Goal: Information Seeking & Learning: Learn about a topic

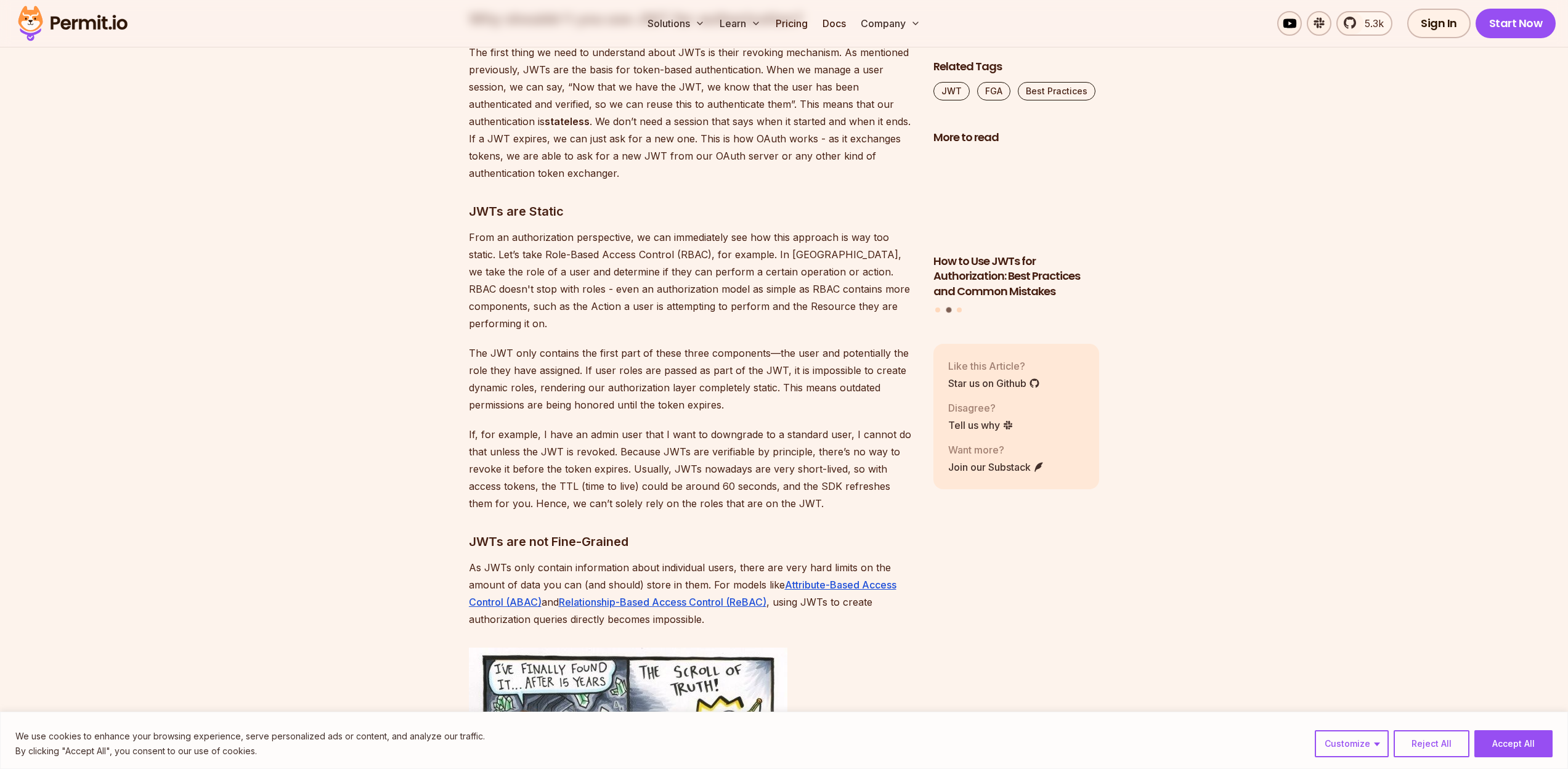
scroll to position [3498, 0]
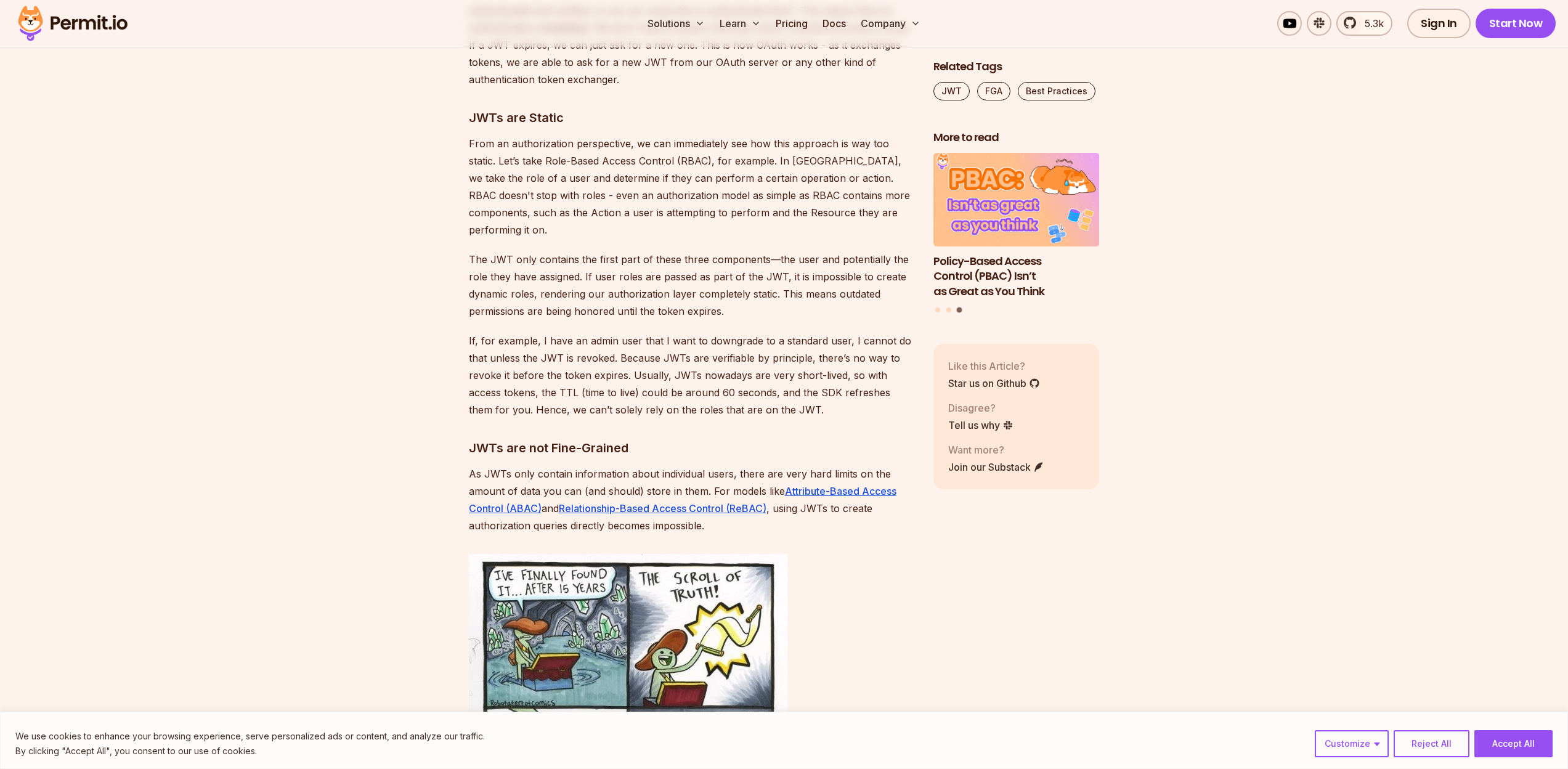
click at [653, 270] on p "The JWT only contains the first part of these three components—the user and pot…" at bounding box center [691, 285] width 445 height 69
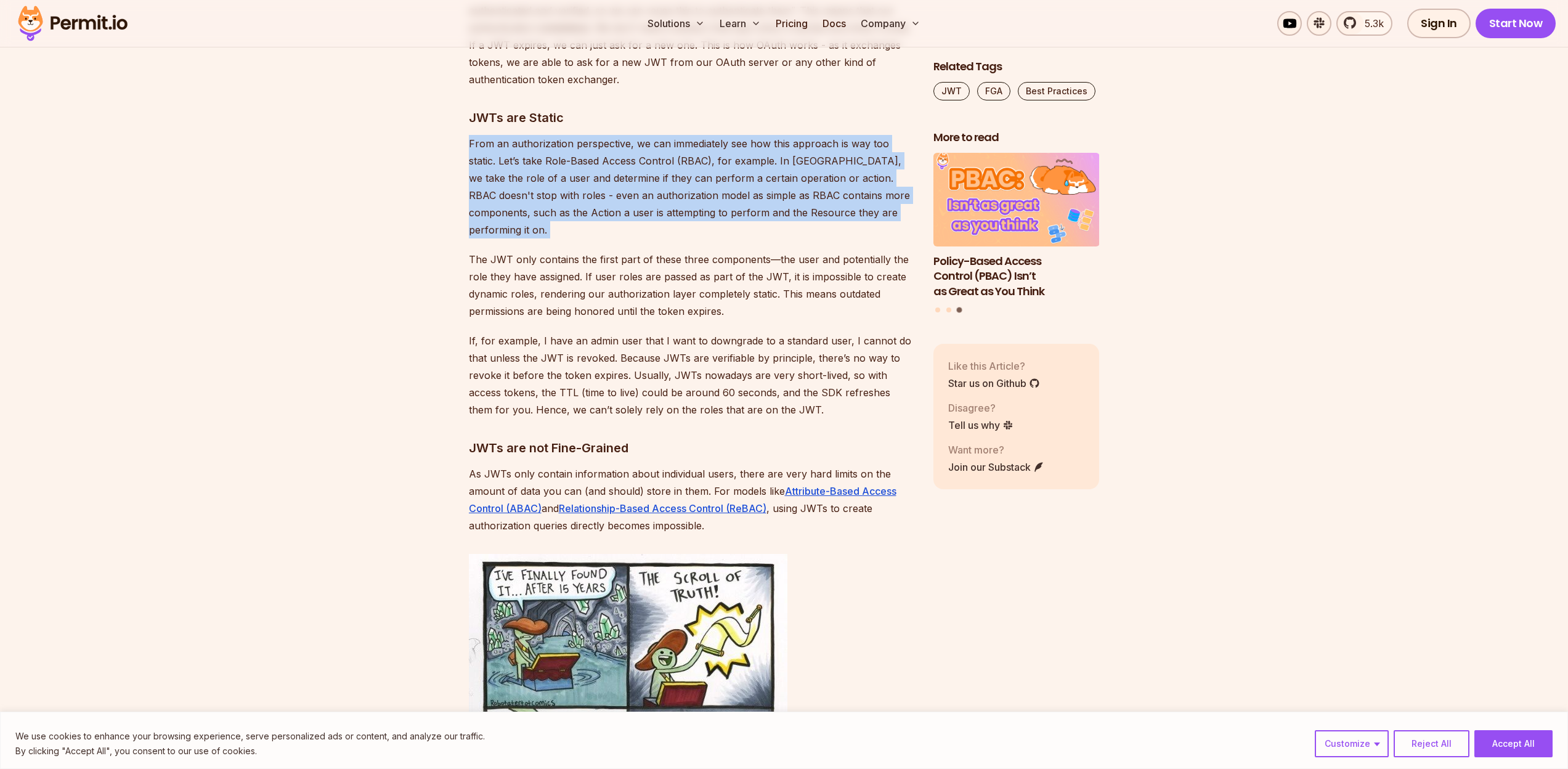
drag, startPoint x: 653, startPoint y: 270, endPoint x: 617, endPoint y: 192, distance: 85.9
click at [616, 190] on p "From an authorization perspective, we can immediately see how this approach is …" at bounding box center [691, 186] width 445 height 103
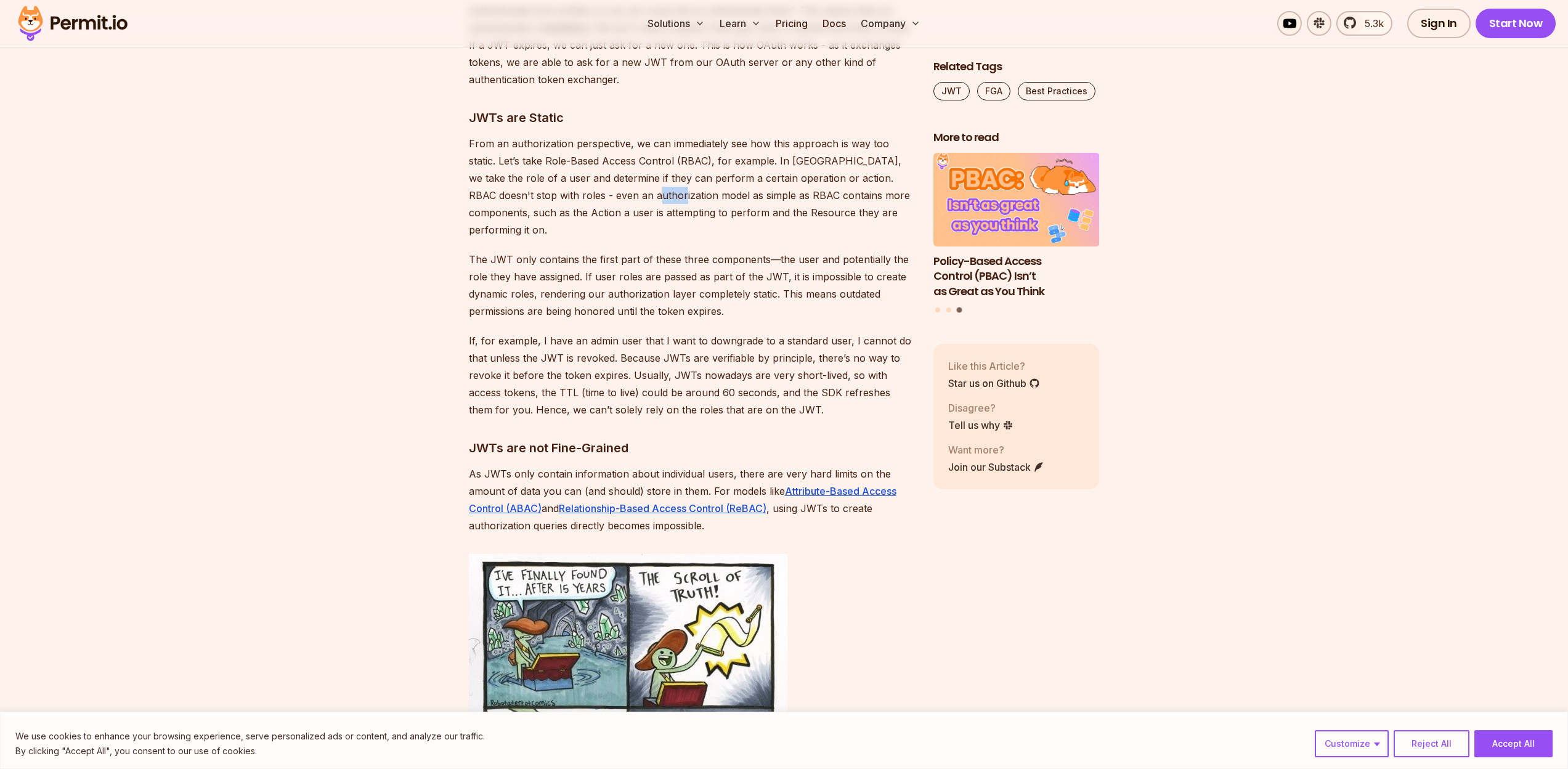
click at [616, 190] on p "From an authorization perspective, we can immediately see how this approach is …" at bounding box center [691, 186] width 445 height 103
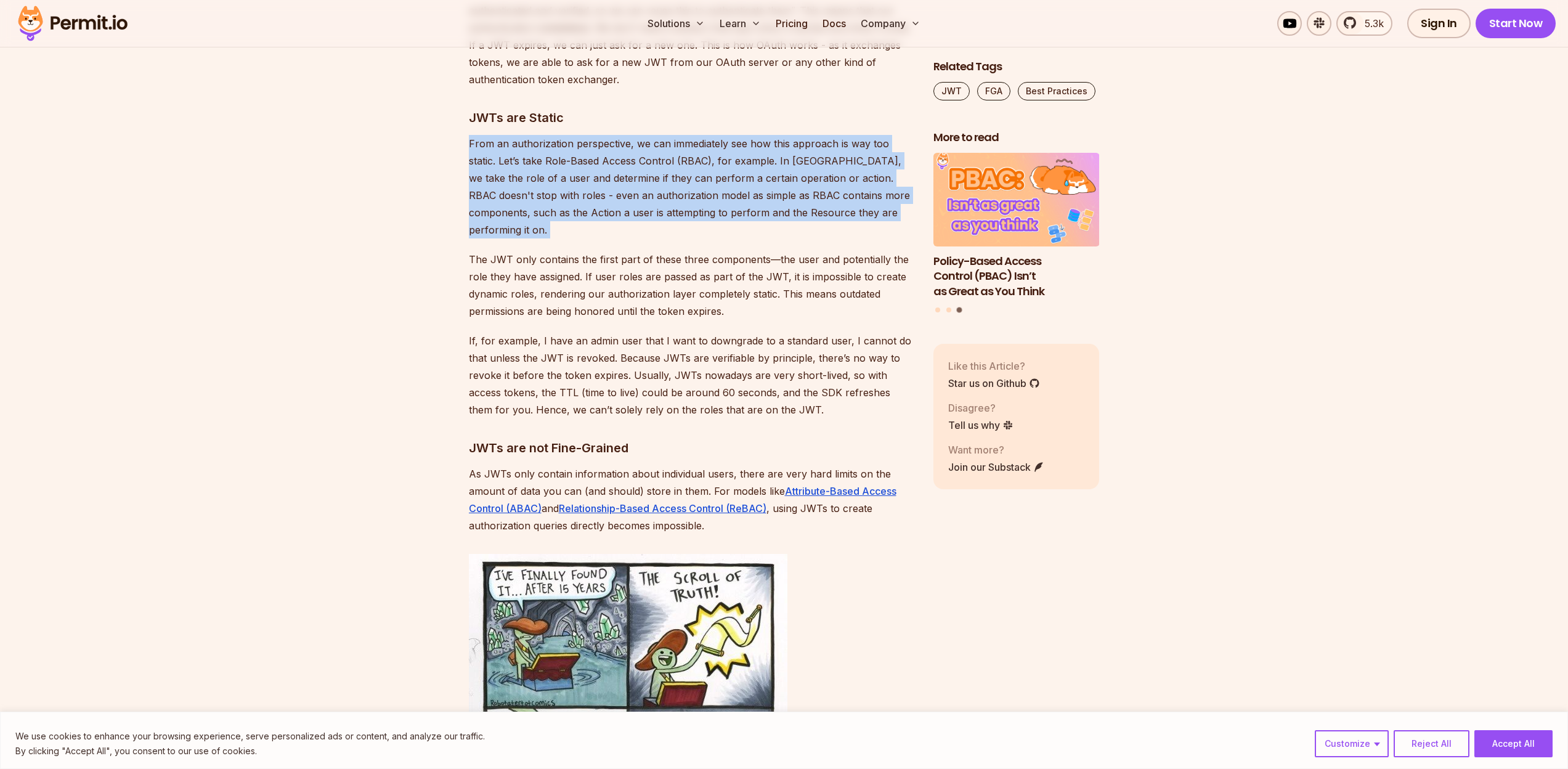
drag, startPoint x: 616, startPoint y: 190, endPoint x: 608, endPoint y: 321, distance: 131.2
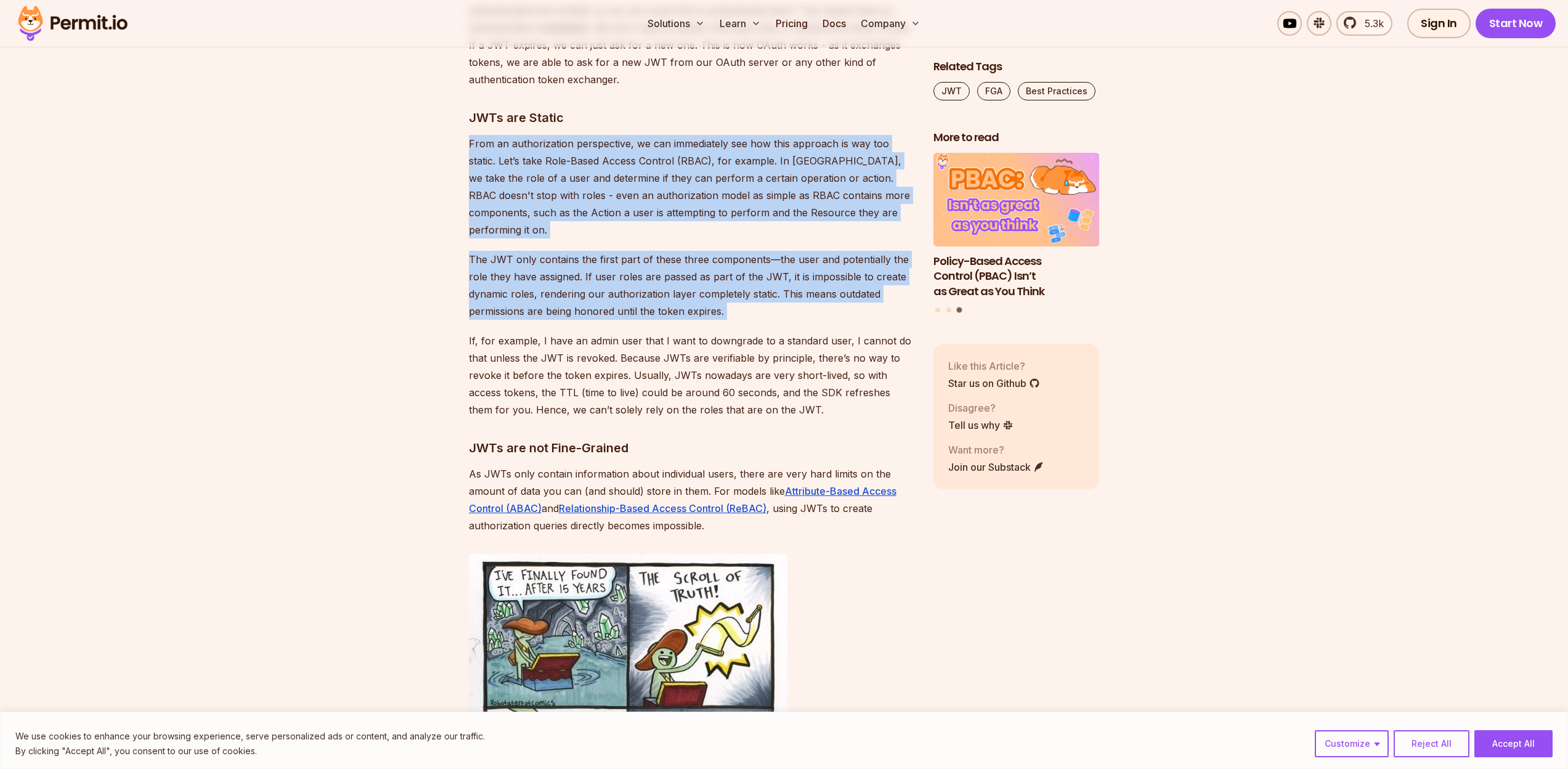
click at [608, 332] on p "If, for example, I have an admin user that I want to downgrade to a standard us…" at bounding box center [691, 375] width 445 height 86
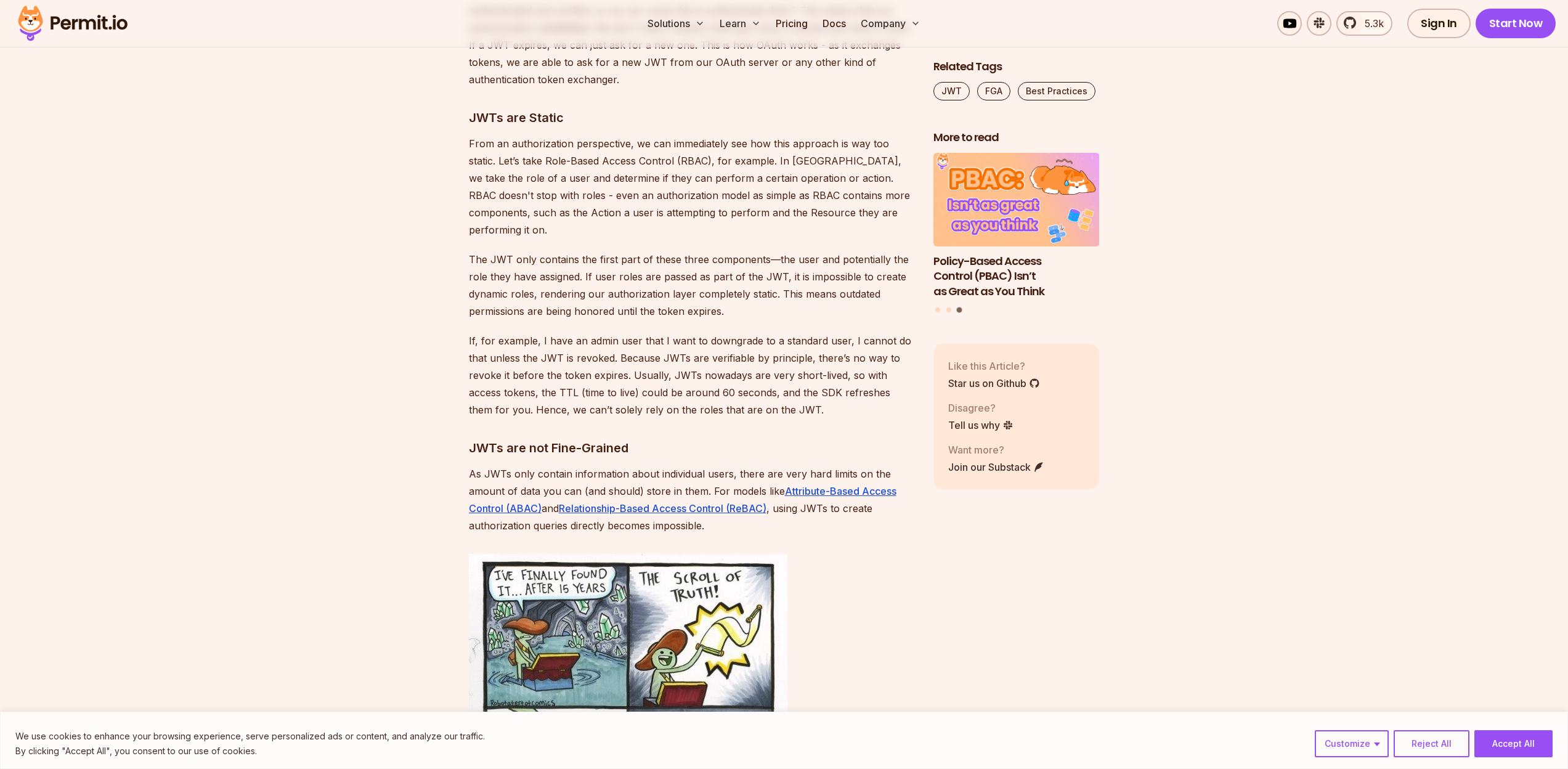
click at [621, 292] on p "The JWT only contains the first part of these three components—the user and pot…" at bounding box center [691, 285] width 445 height 69
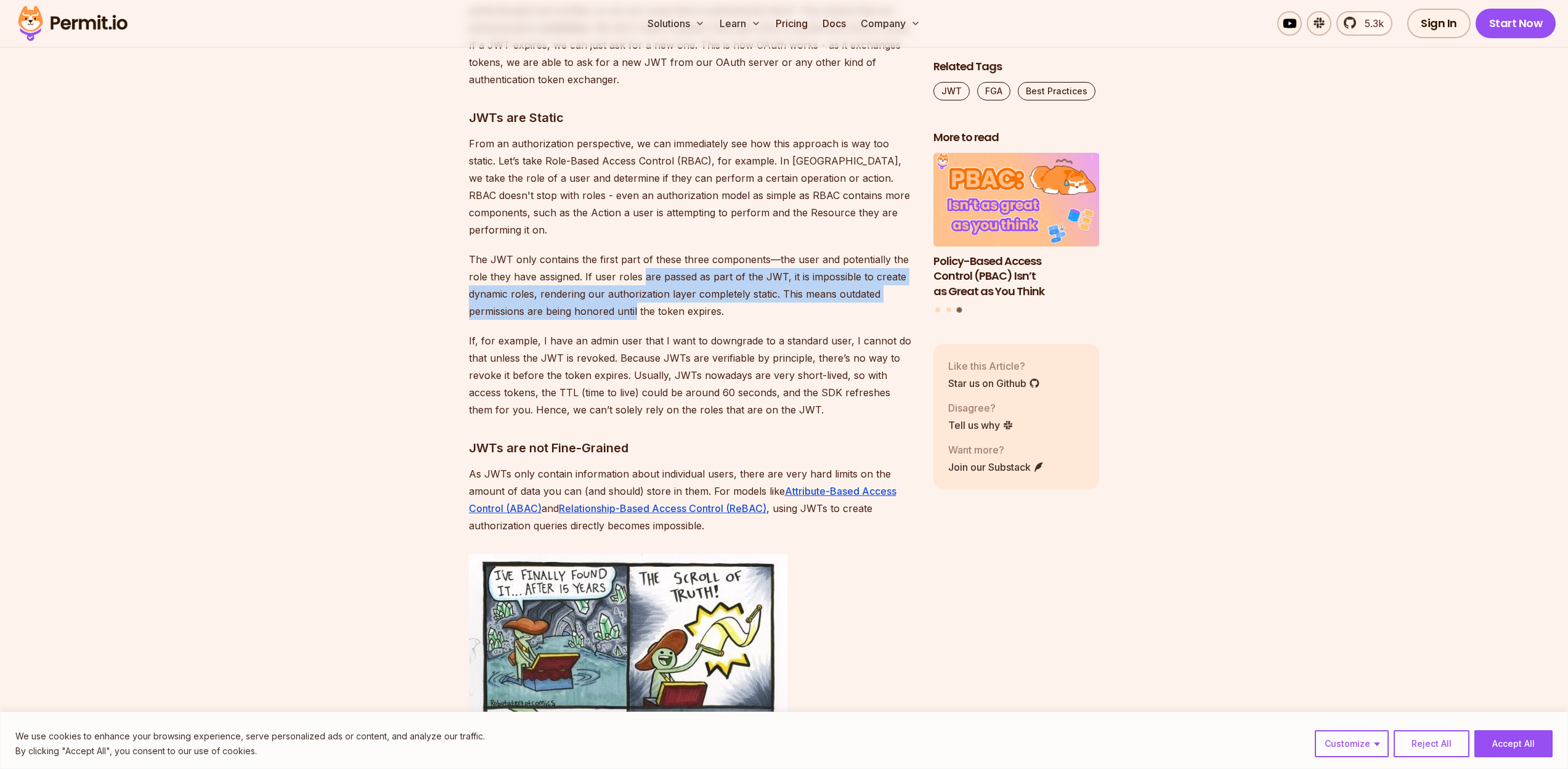
drag, startPoint x: 621, startPoint y: 292, endPoint x: 642, endPoint y: 254, distance: 43.4
click at [642, 254] on p "The JWT only contains the first part of these three components—the user and pot…" at bounding box center [691, 285] width 445 height 69
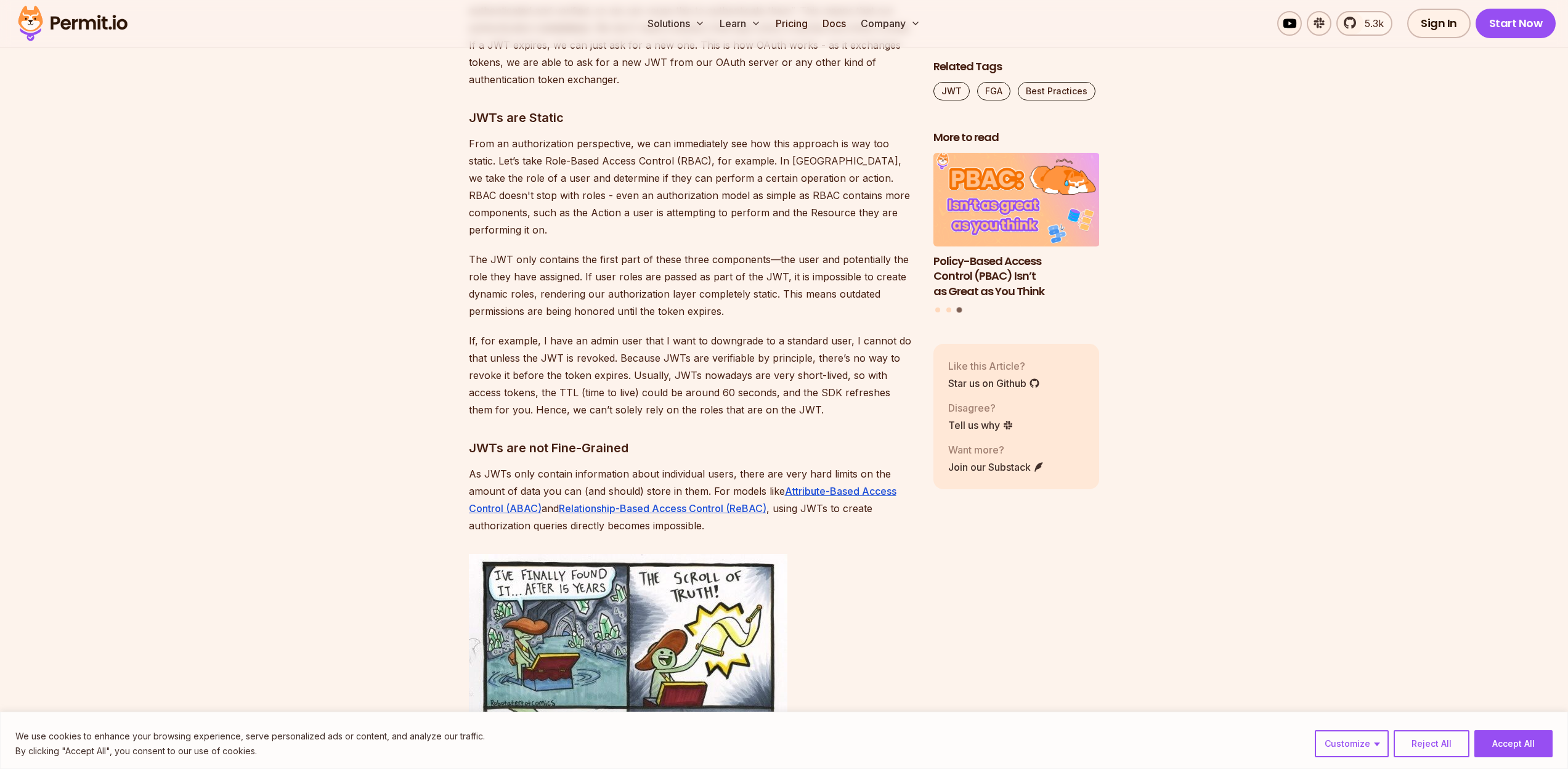
click at [642, 254] on p "The JWT only contains the first part of these three components—the user and pot…" at bounding box center [691, 285] width 445 height 69
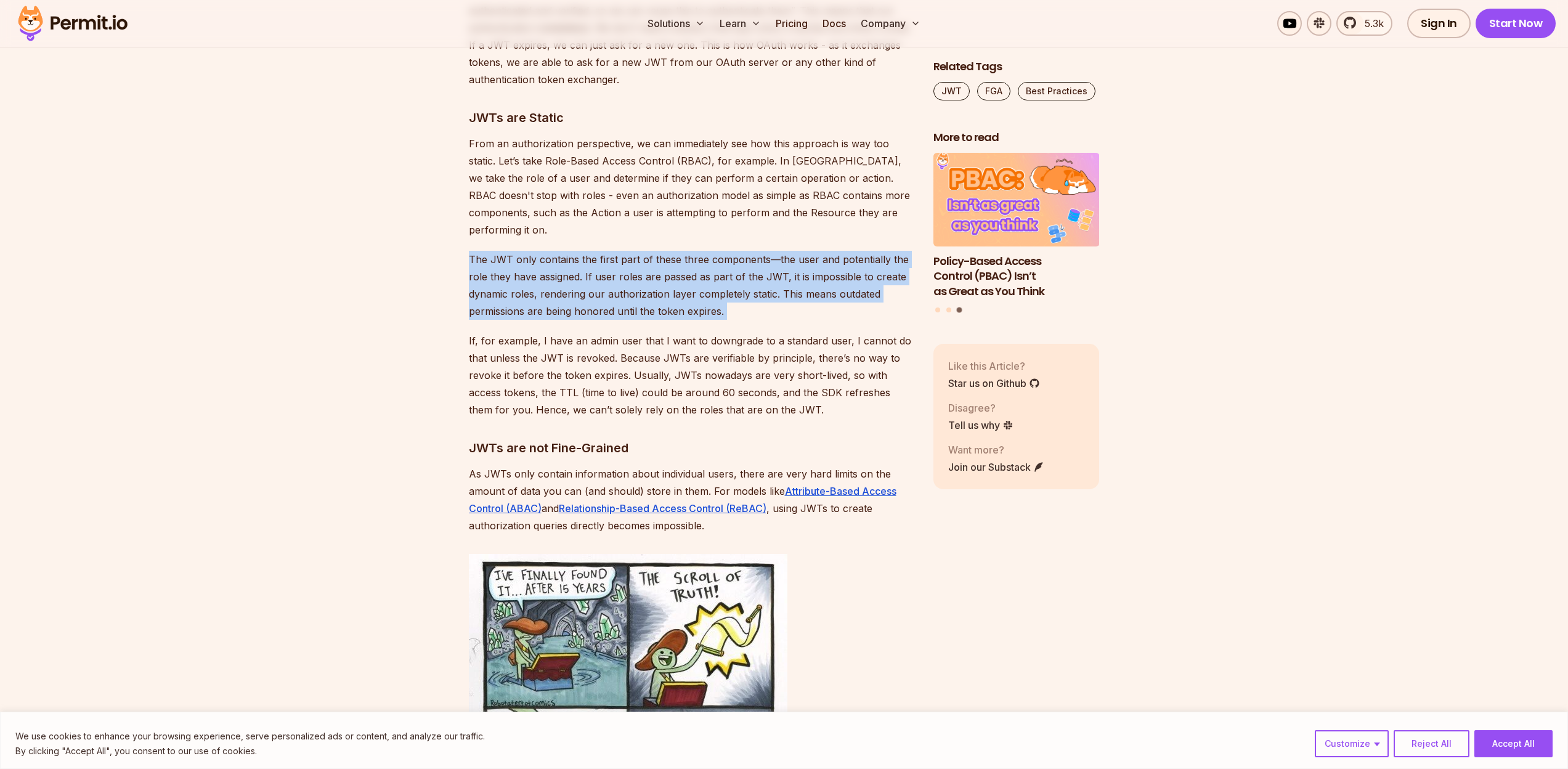
drag, startPoint x: 642, startPoint y: 254, endPoint x: 623, endPoint y: 361, distance: 108.7
click at [623, 361] on p "If, for example, I have an admin user that I want to downgrade to a standard us…" at bounding box center [691, 375] width 445 height 86
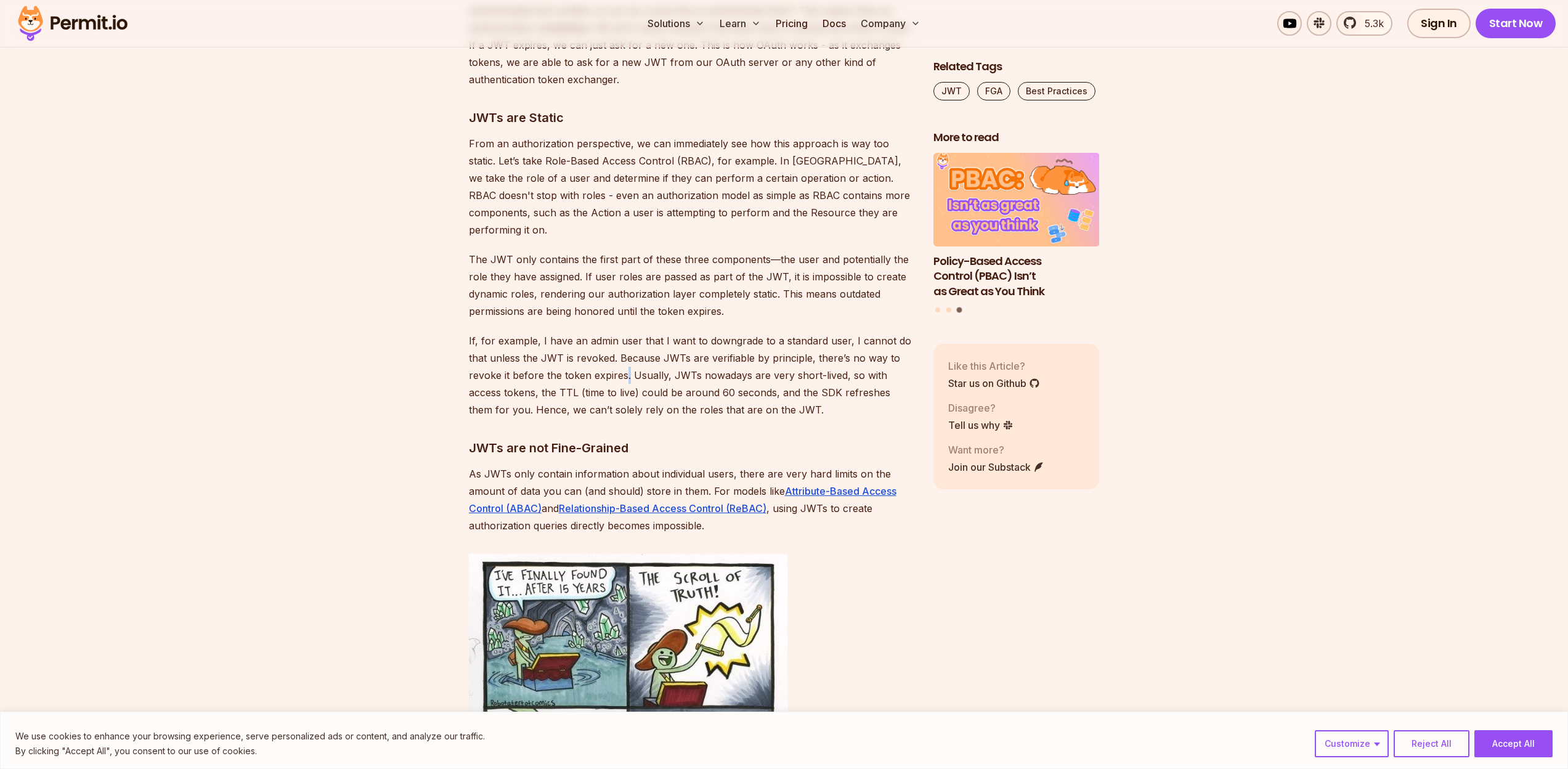
click at [623, 361] on p "If, for example, I have an admin user that I want to downgrade to a standard us…" at bounding box center [691, 375] width 445 height 86
click at [632, 342] on p "If, for example, I have an admin user that I want to downgrade to a standard us…" at bounding box center [691, 375] width 445 height 86
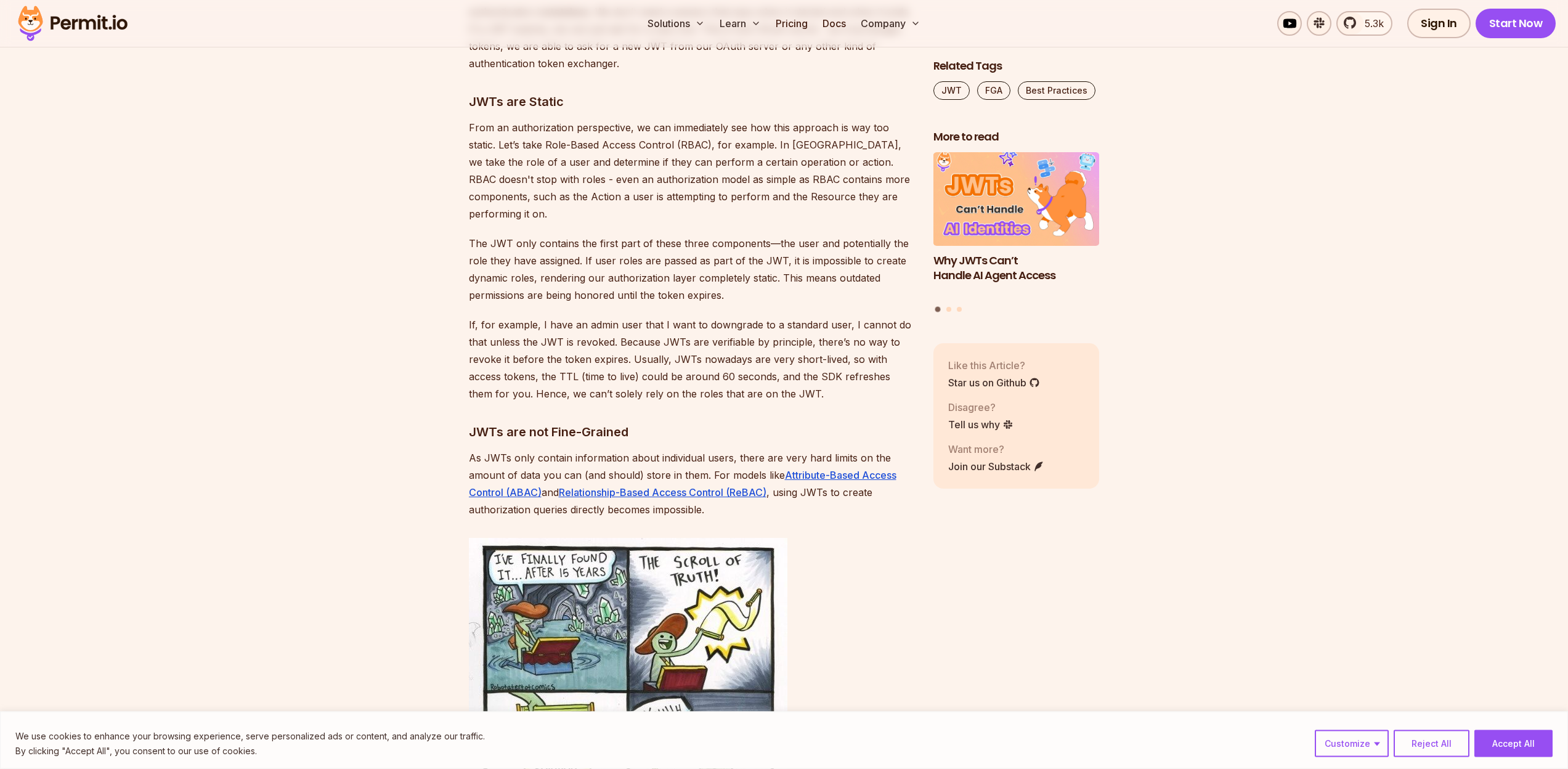
scroll to position [3520, 0]
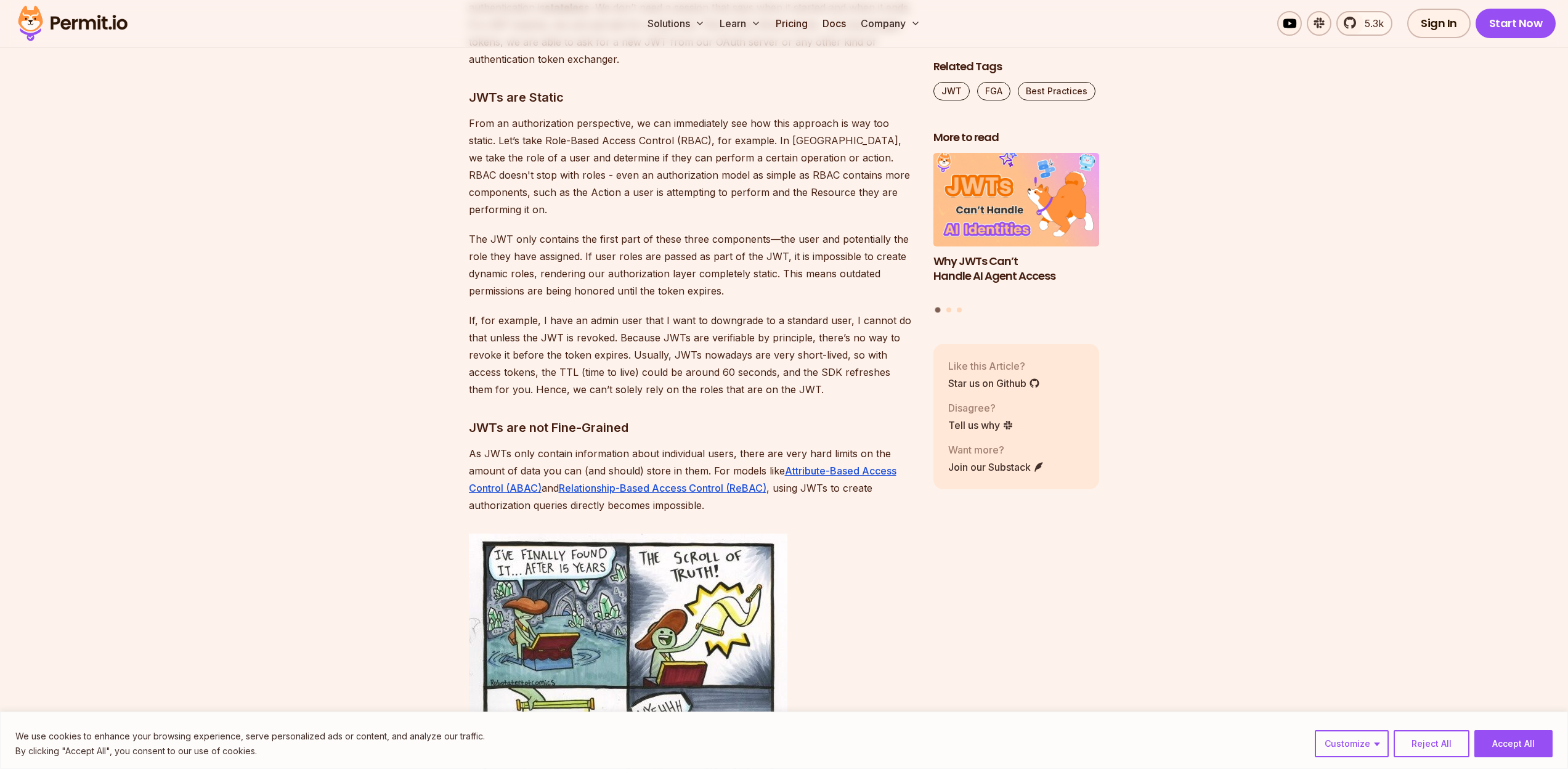
drag, startPoint x: 641, startPoint y: 328, endPoint x: 639, endPoint y: 341, distance: 13.2
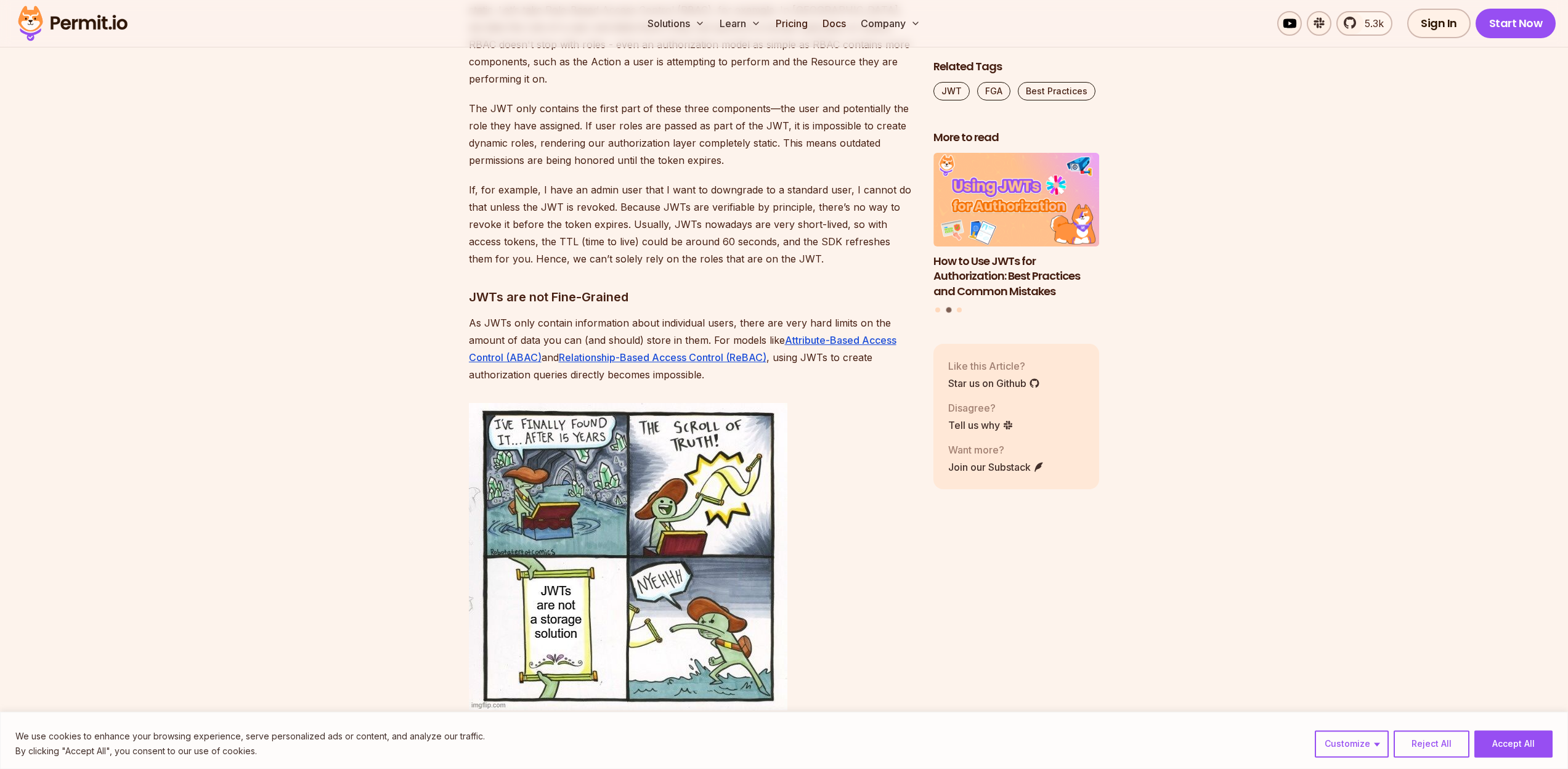
drag, startPoint x: 638, startPoint y: 343, endPoint x: 635, endPoint y: 361, distance: 18.2
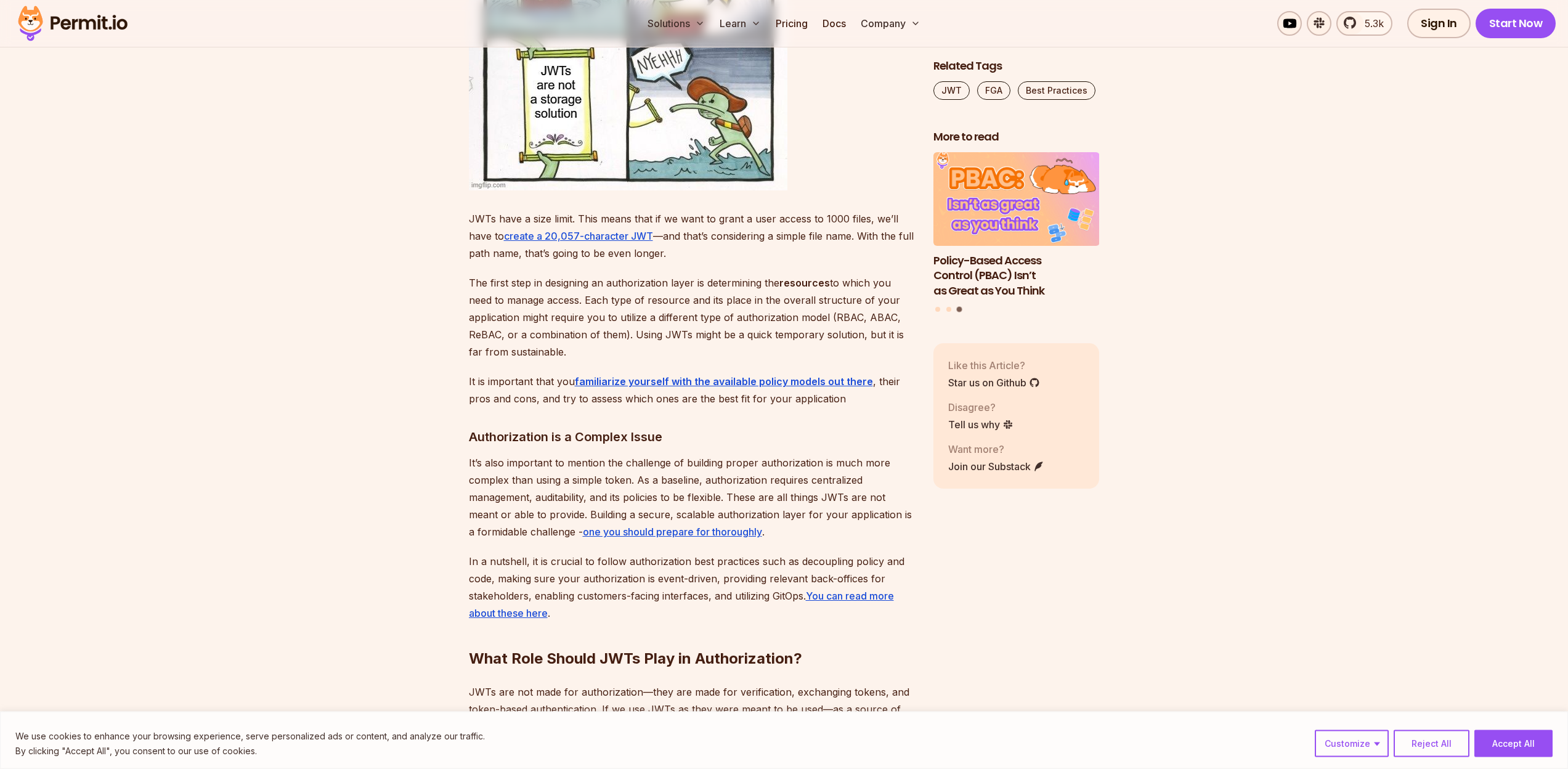
scroll to position [4123, 0]
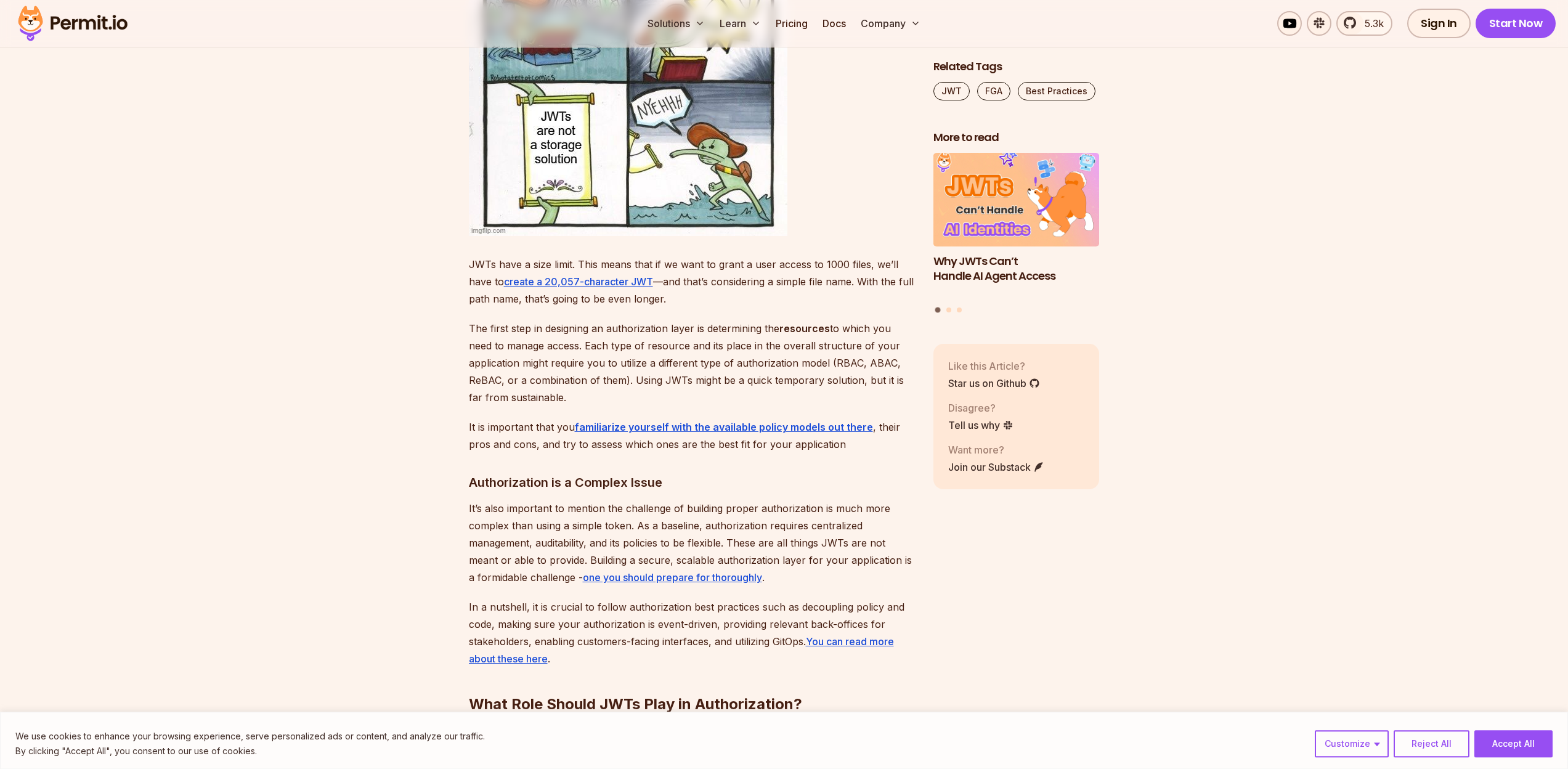
click at [623, 322] on p "The first step in designing an authorization layer is determining the resources…" at bounding box center [691, 363] width 445 height 86
click at [621, 324] on p "The first step in designing an authorization layer is determining the resources…" at bounding box center [691, 363] width 445 height 86
click at [621, 325] on p "The first step in designing an authorization layer is determining the resources…" at bounding box center [691, 363] width 445 height 86
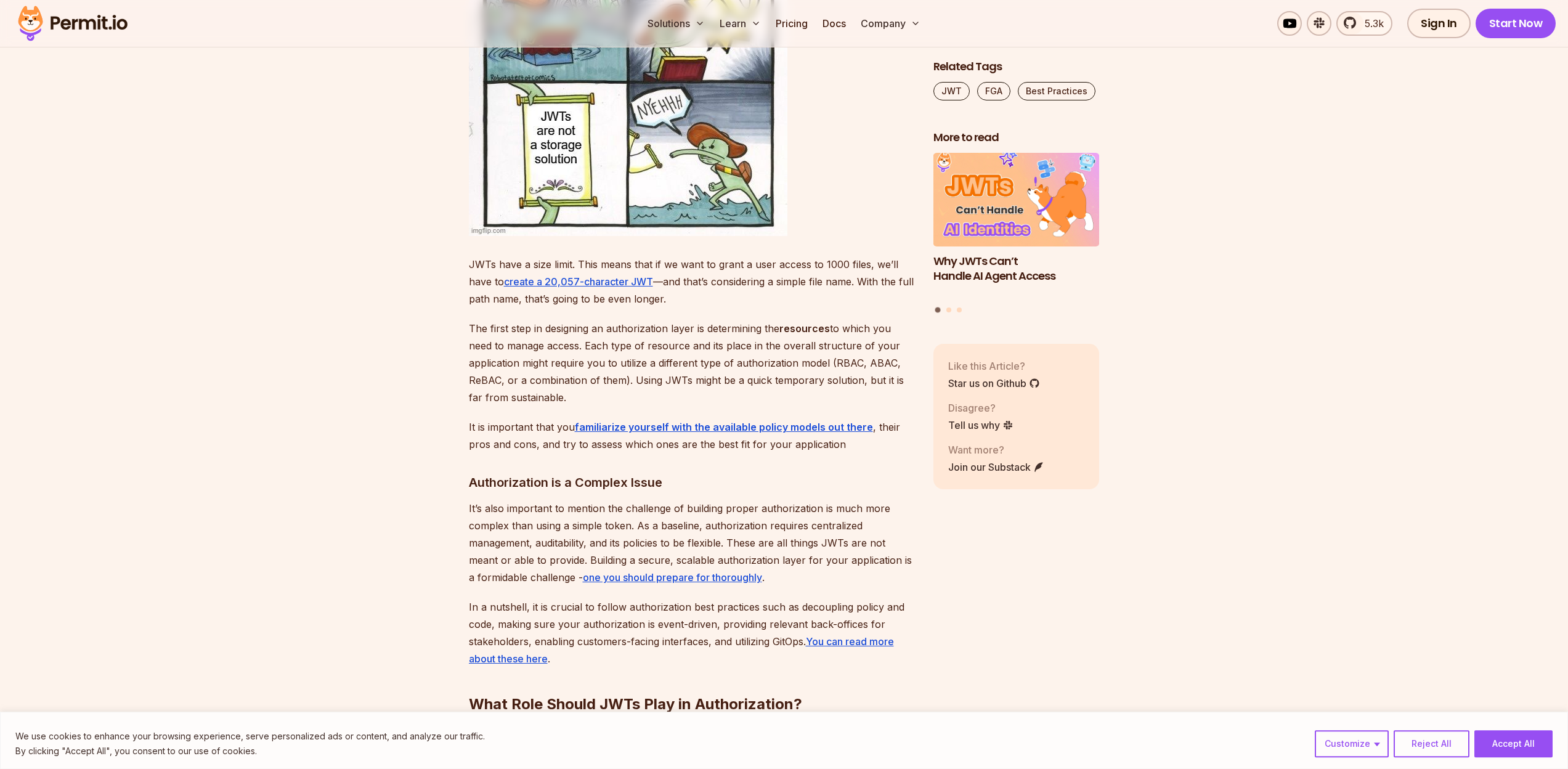
click at [611, 325] on p "The first step in designing an authorization layer is determining the resources…" at bounding box center [691, 363] width 445 height 86
drag, startPoint x: 611, startPoint y: 325, endPoint x: 672, endPoint y: 380, distance: 82.1
click at [672, 380] on p "The first step in designing an authorization layer is determining the resources…" at bounding box center [691, 363] width 445 height 86
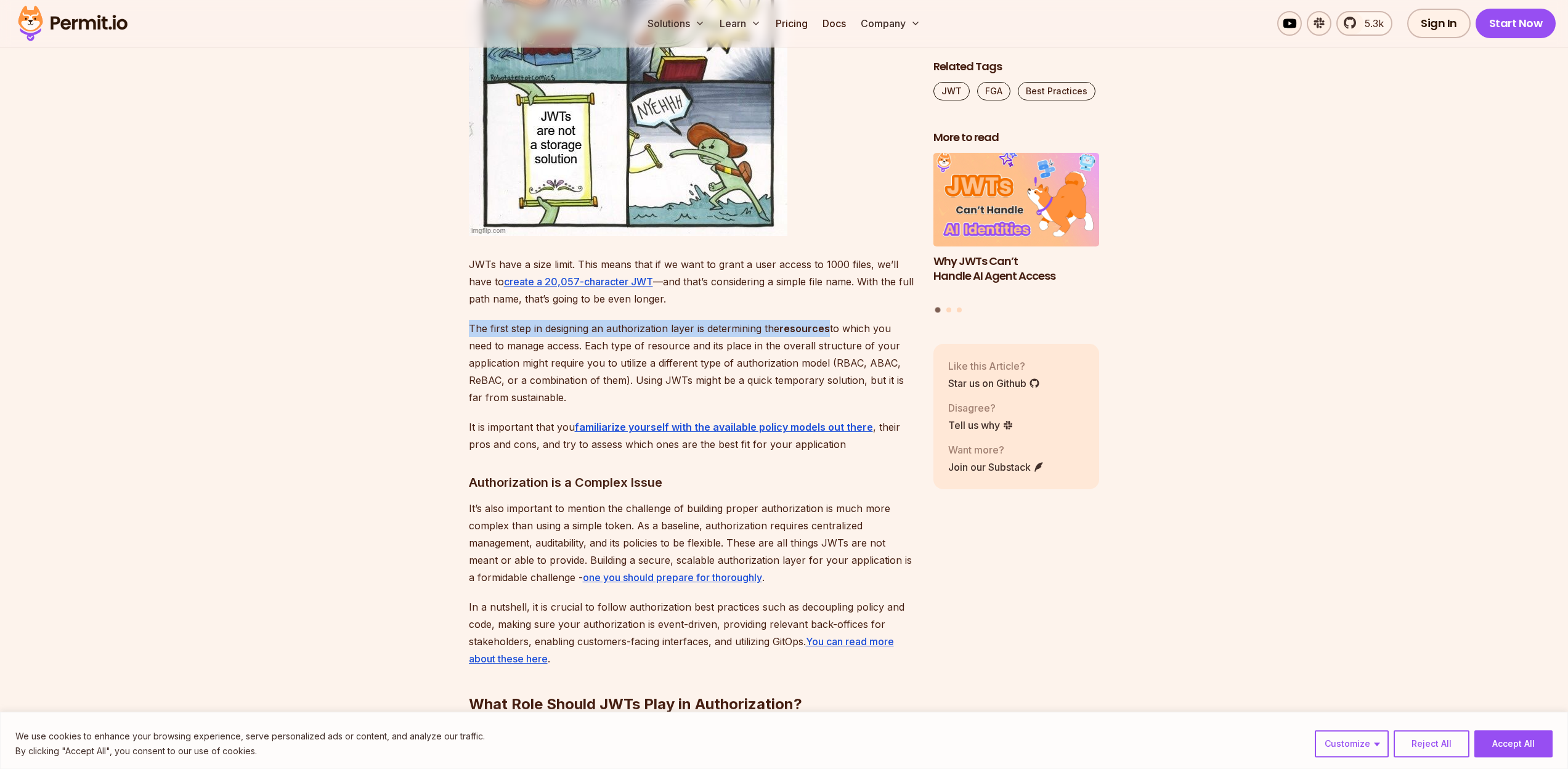
click at [672, 380] on p "The first step in designing an authorization layer is determining the resources…" at bounding box center [691, 363] width 445 height 86
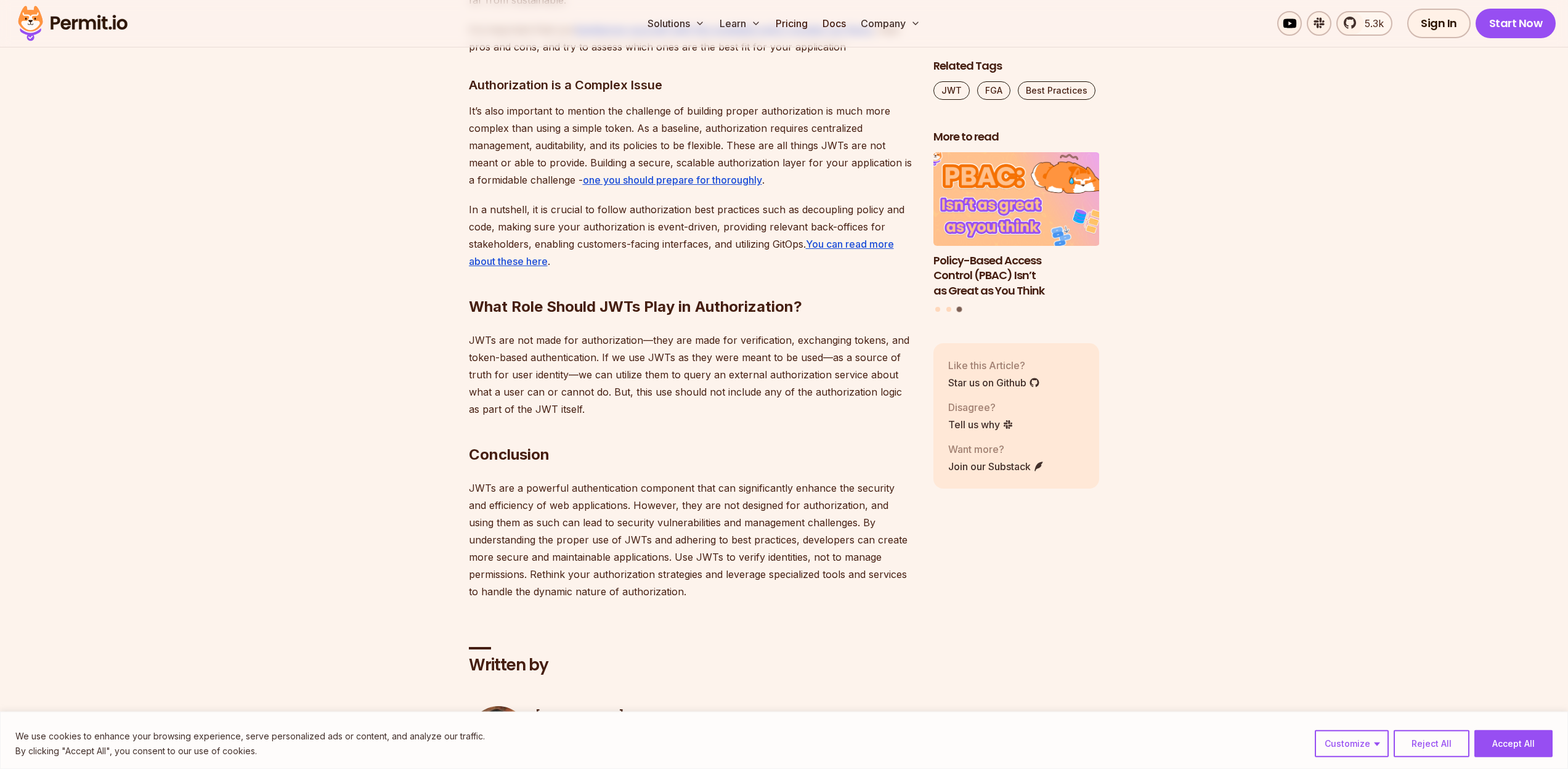
scroll to position [4113, 0]
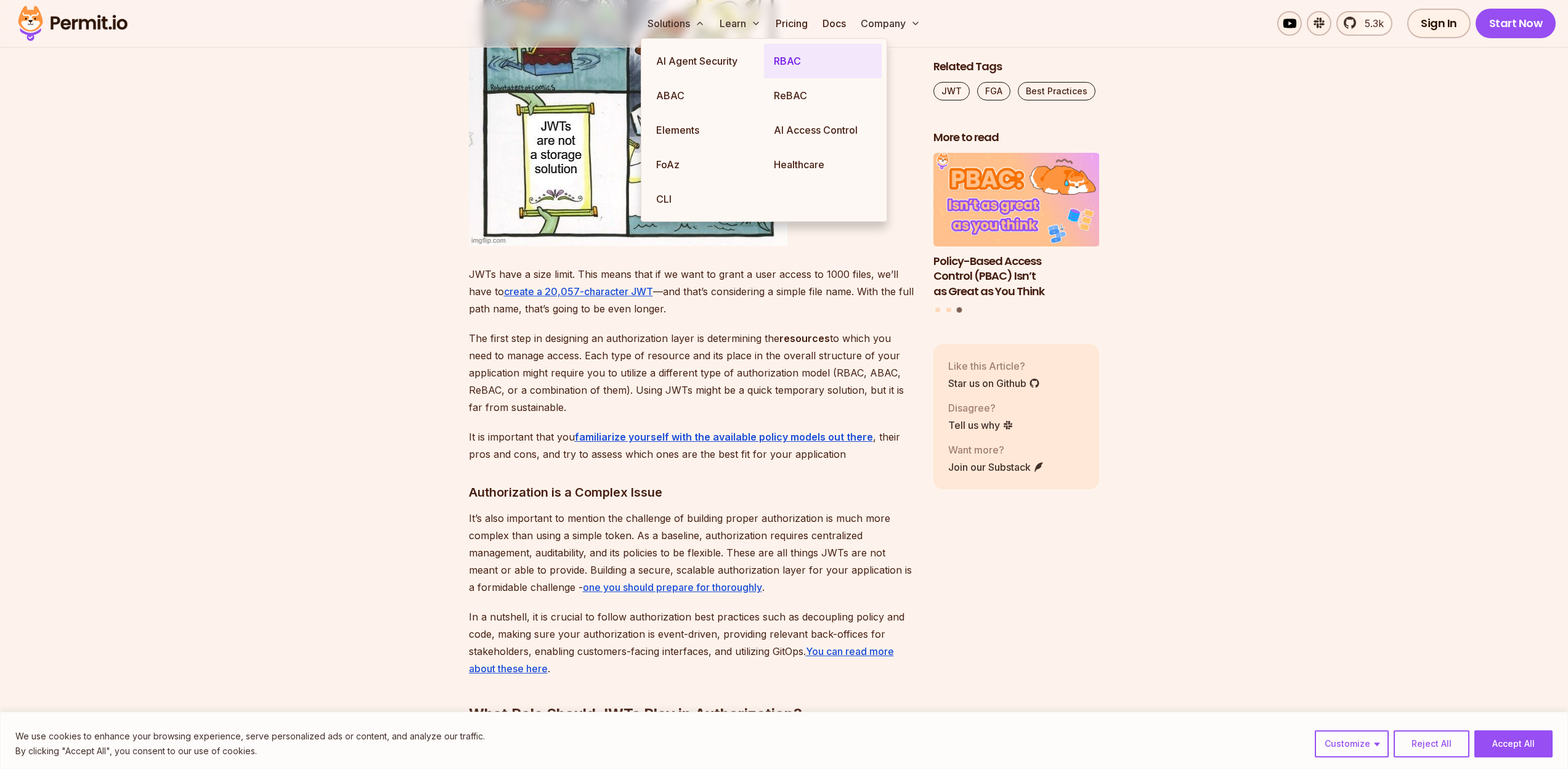
click at [815, 59] on link "RBAC" at bounding box center [822, 61] width 117 height 34
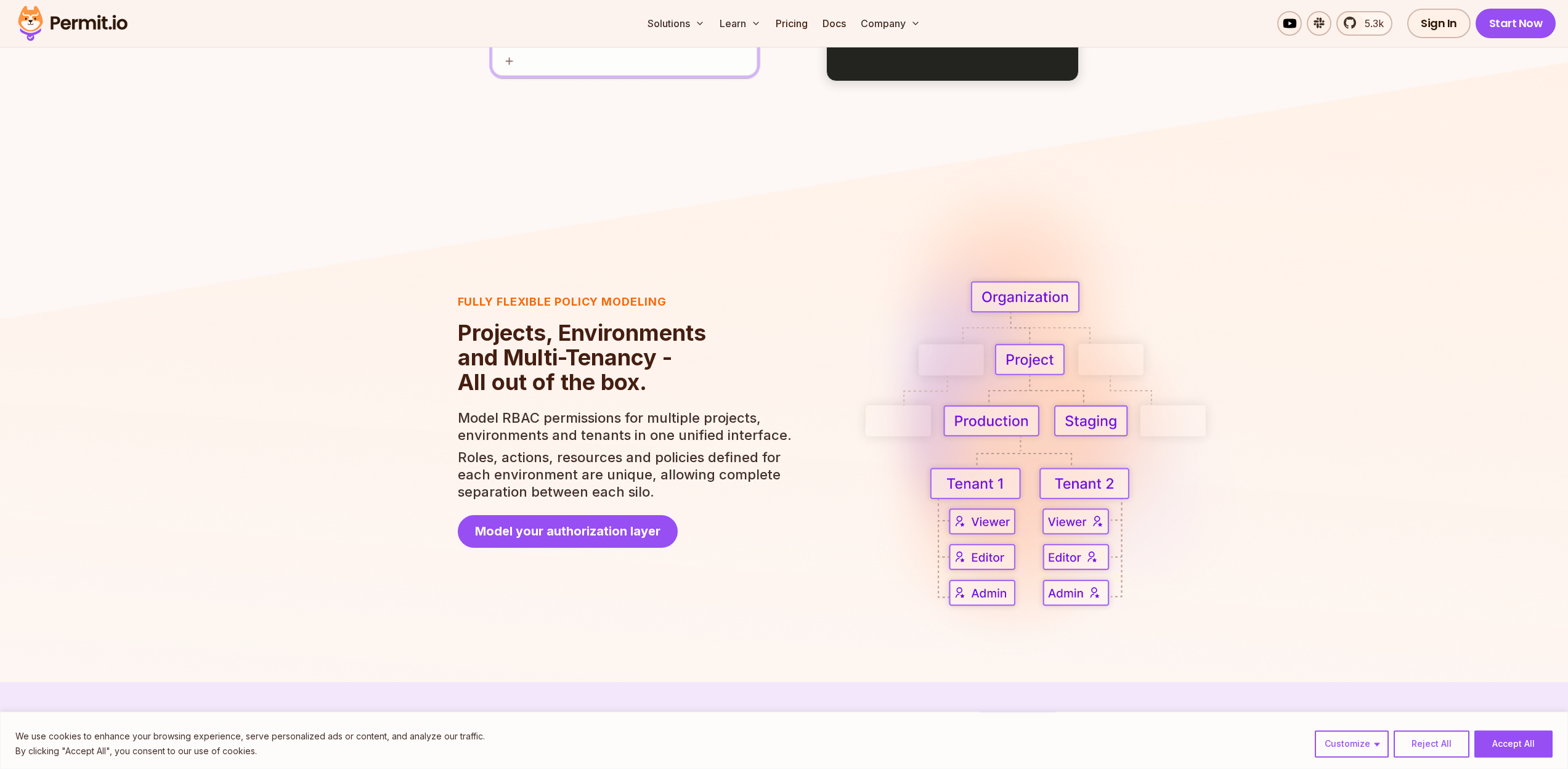
scroll to position [2236, 0]
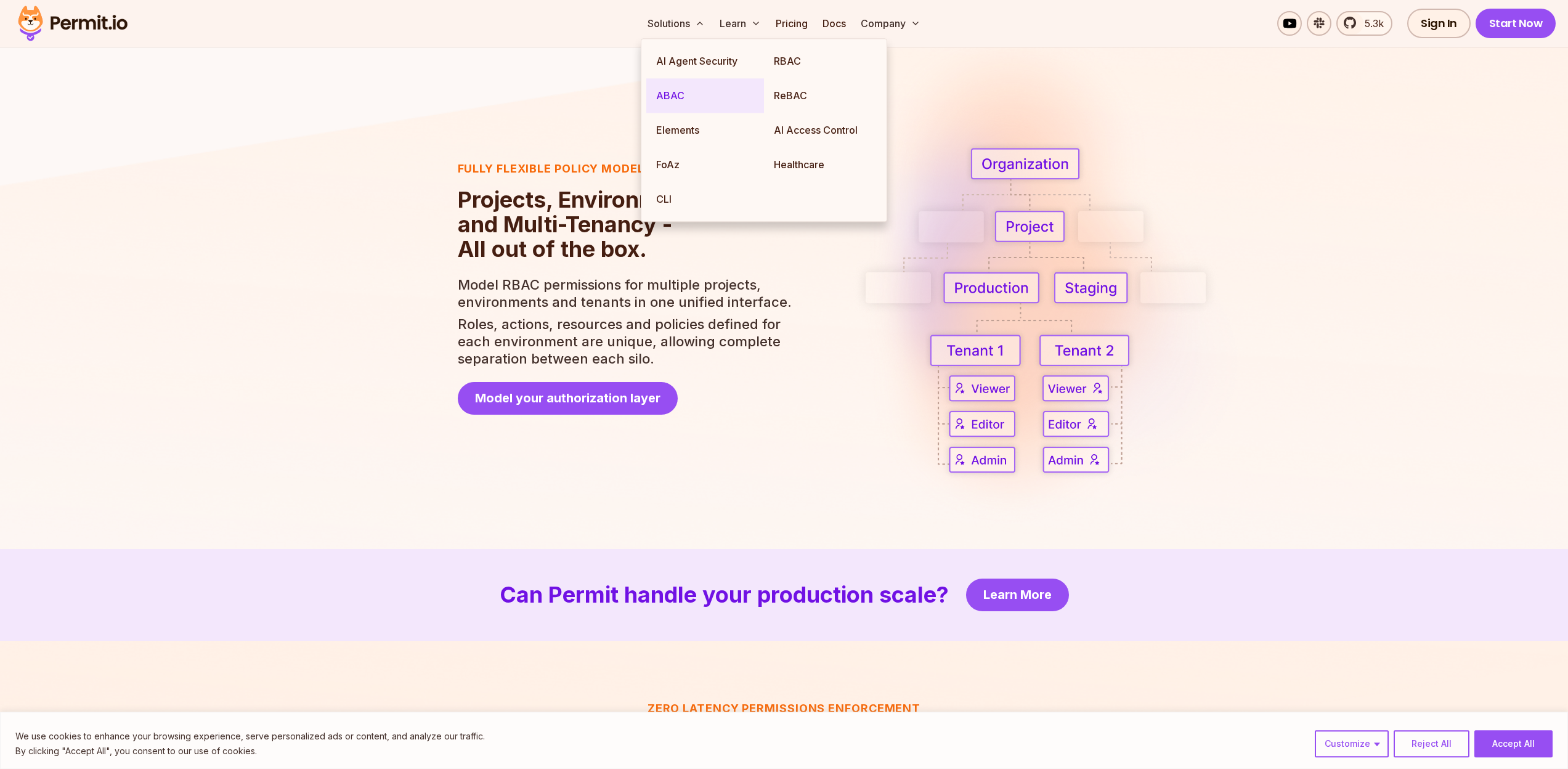
click at [662, 111] on link "ABAC" at bounding box center [704, 95] width 117 height 34
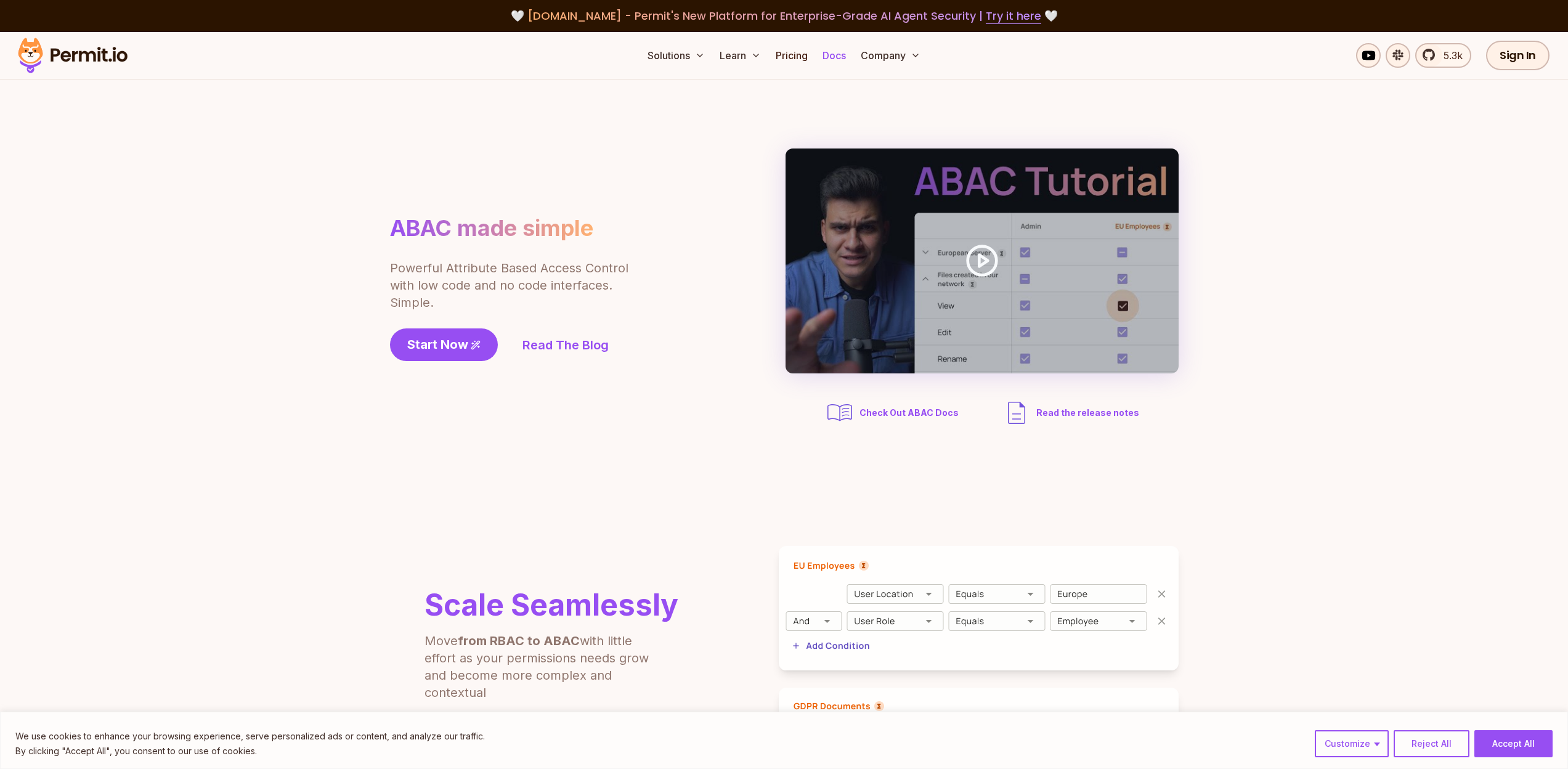
click at [840, 57] on link "Docs" at bounding box center [834, 55] width 33 height 25
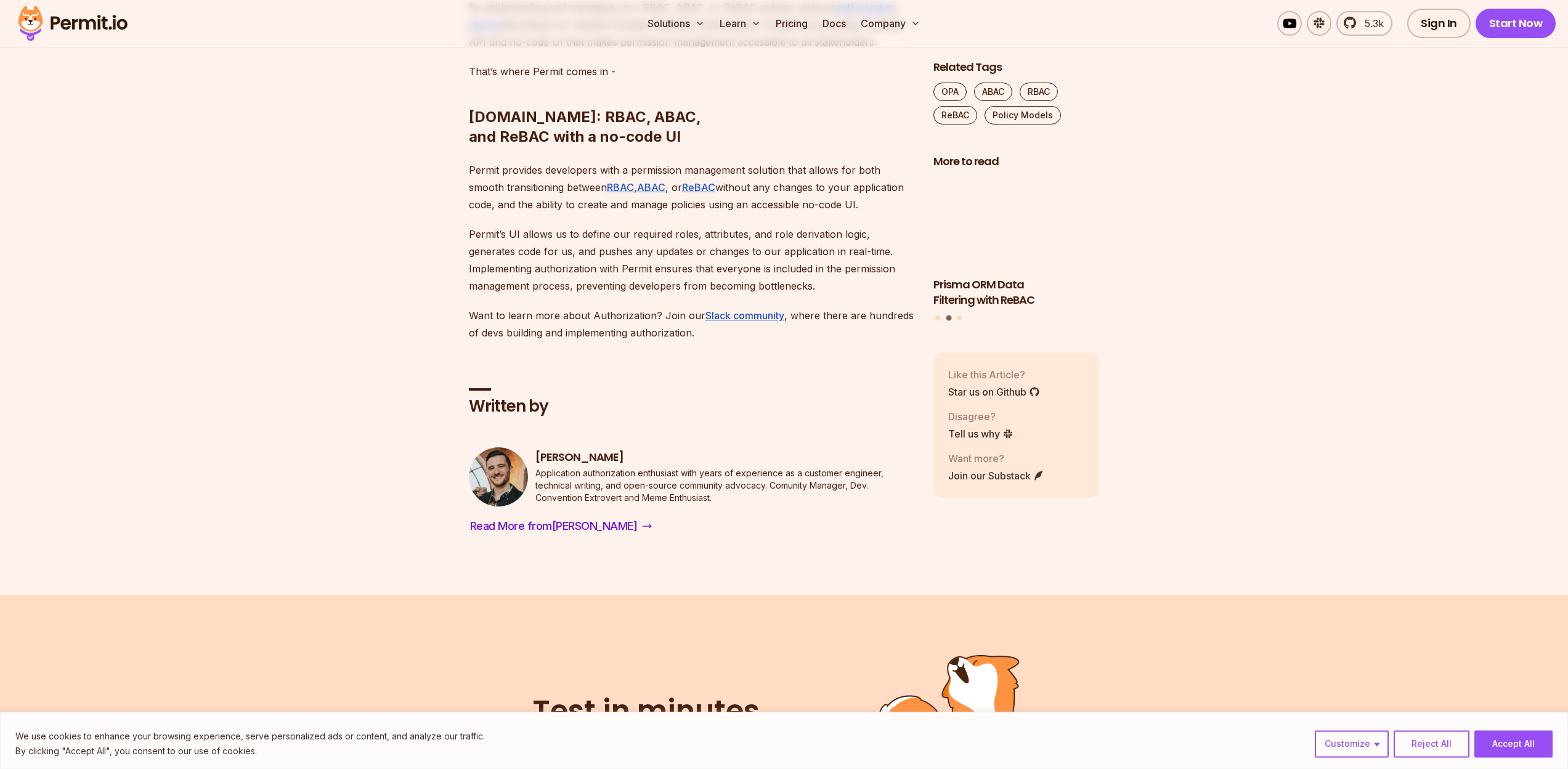
scroll to position [9144, 0]
